Goal: Information Seeking & Learning: Learn about a topic

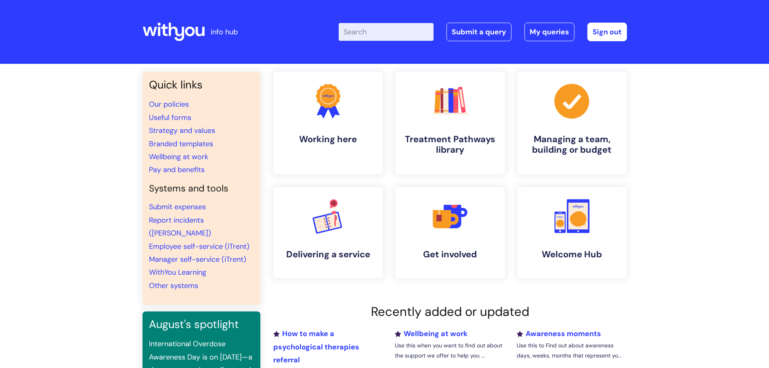
click at [380, 29] on input "Enter your search term here..." at bounding box center [386, 32] width 95 height 18
type input "funeral"
click button "Search" at bounding box center [0, 0] width 0 height 0
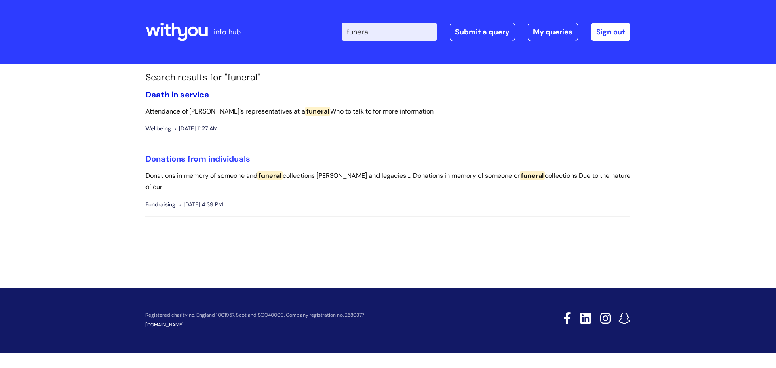
click at [174, 94] on link "Death in service" at bounding box center [176, 94] width 63 height 11
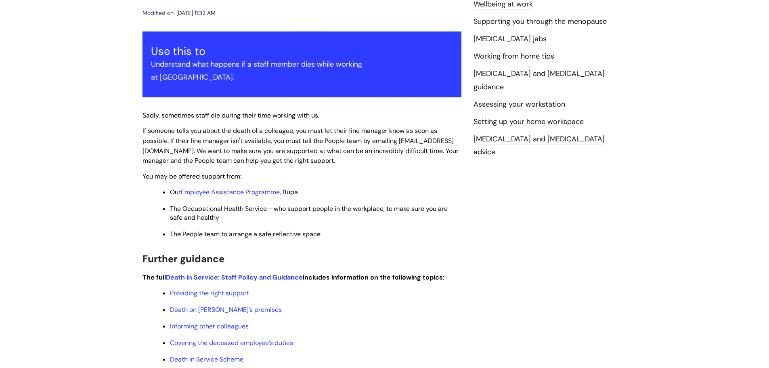
scroll to position [162, 0]
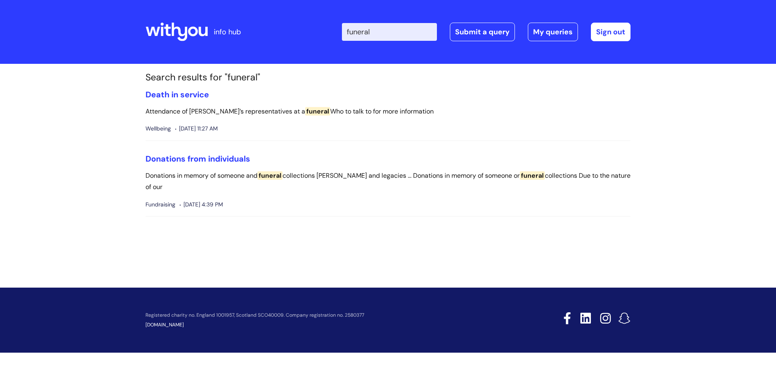
drag, startPoint x: 407, startPoint y: 32, endPoint x: 305, endPoint y: 30, distance: 102.6
click at [307, 30] on div "Enter your search term here... funeral Search Submit a query My queries Welcome…" at bounding box center [448, 32] width 364 height 48
type input "leave"
click button "Search" at bounding box center [0, 0] width 0 height 0
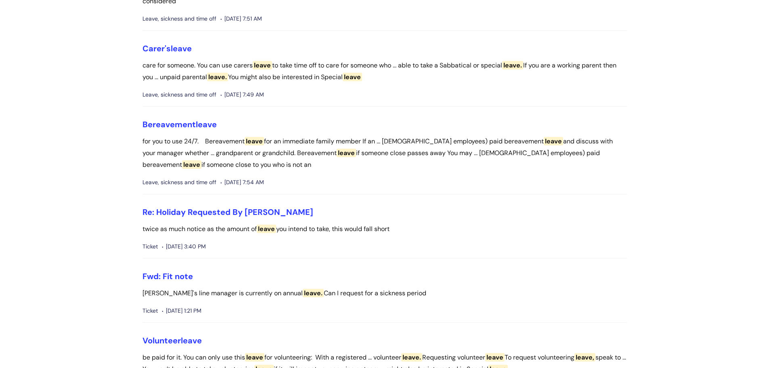
scroll to position [929, 0]
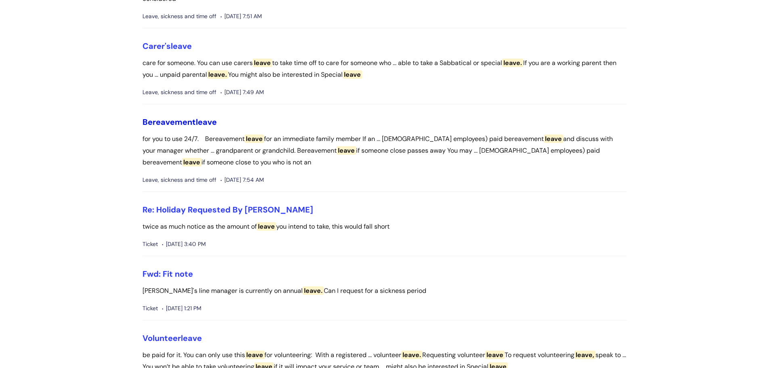
click at [194, 127] on link "Bereavement leave" at bounding box center [180, 122] width 74 height 11
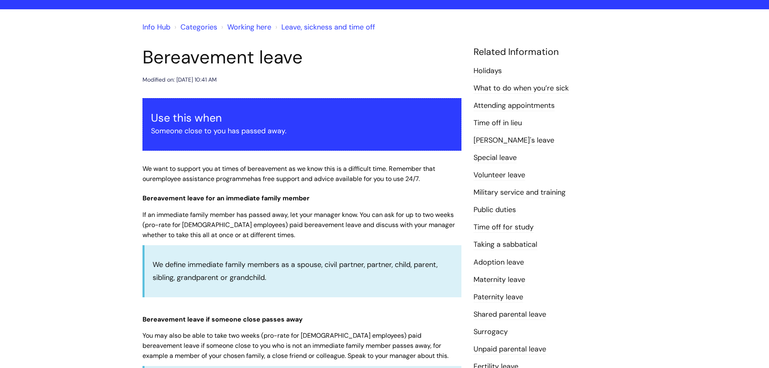
scroll to position [40, 0]
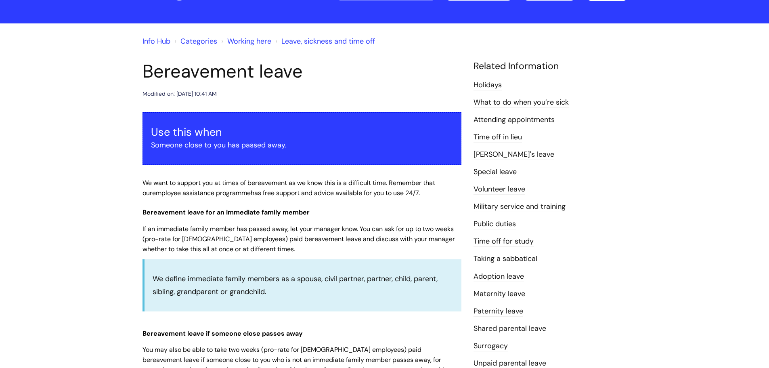
click at [527, 120] on link "Attending appointments" at bounding box center [514, 120] width 81 height 11
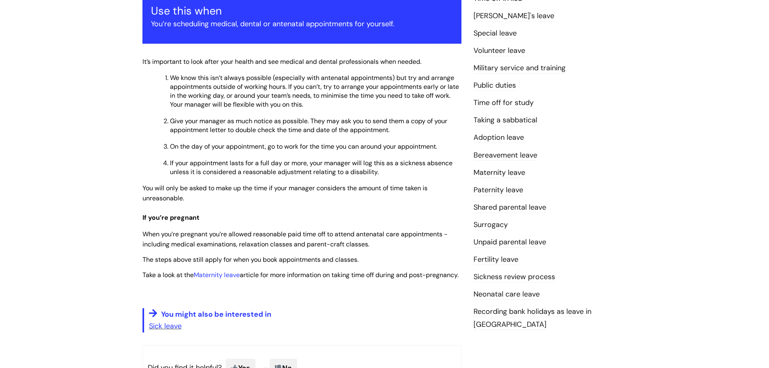
scroll to position [121, 0]
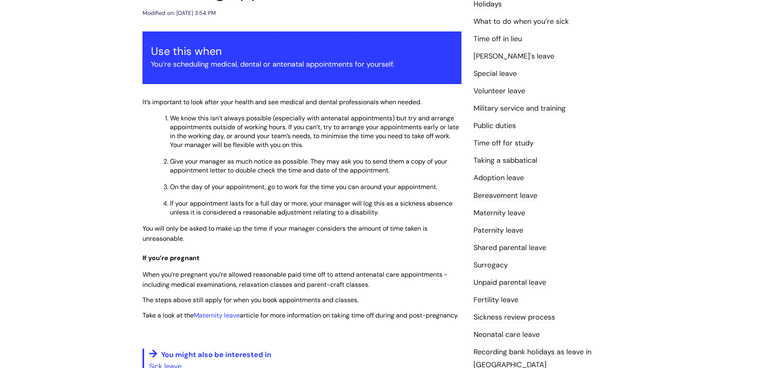
click at [504, 70] on link "Special leave" at bounding box center [495, 74] width 43 height 11
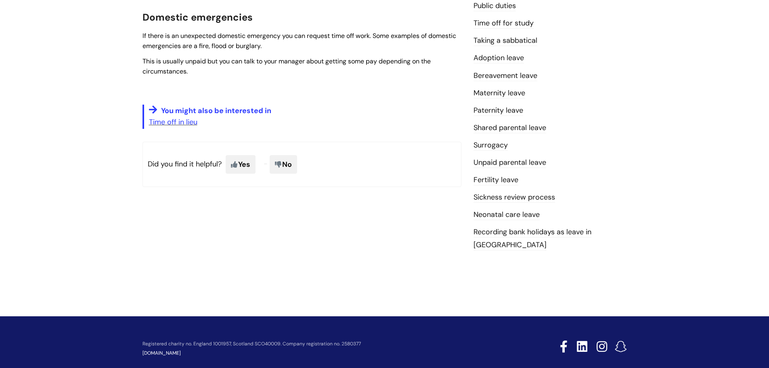
scroll to position [201, 0]
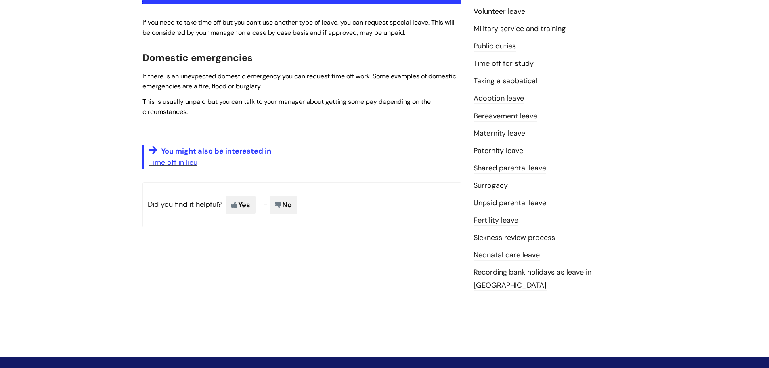
click at [489, 116] on link "Bereavement leave" at bounding box center [506, 116] width 64 height 11
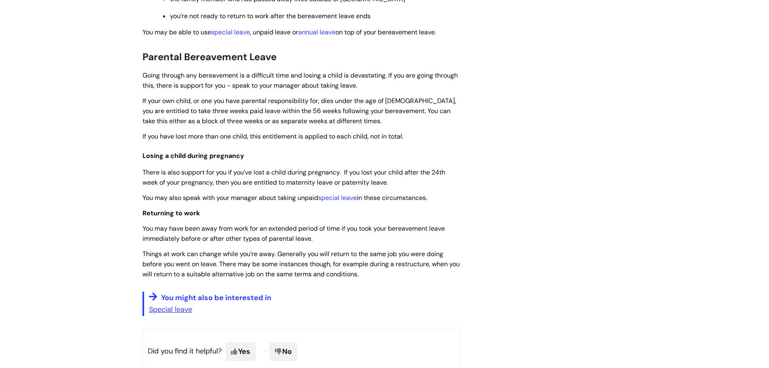
scroll to position [606, 0]
